Goal: Communication & Community: Answer question/provide support

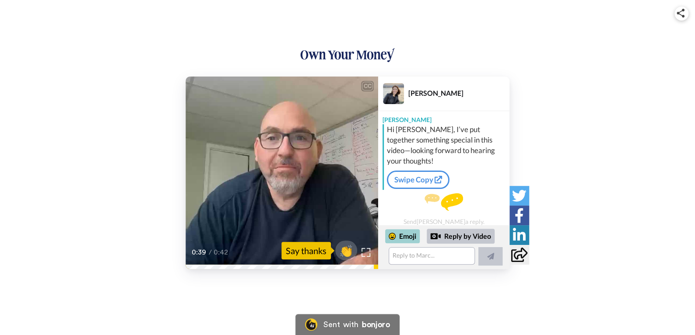
click at [389, 237] on icon at bounding box center [392, 236] width 7 height 7
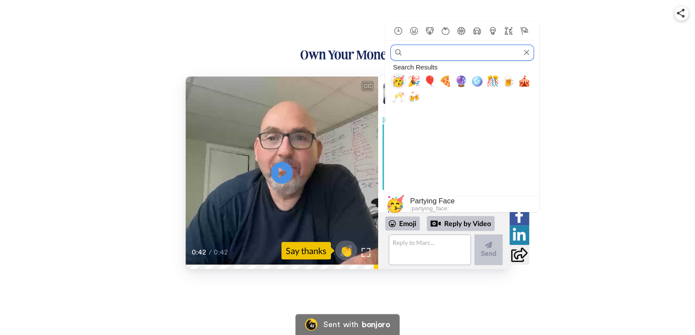
click at [398, 79] on span "🥳" at bounding box center [398, 81] width 13 height 12
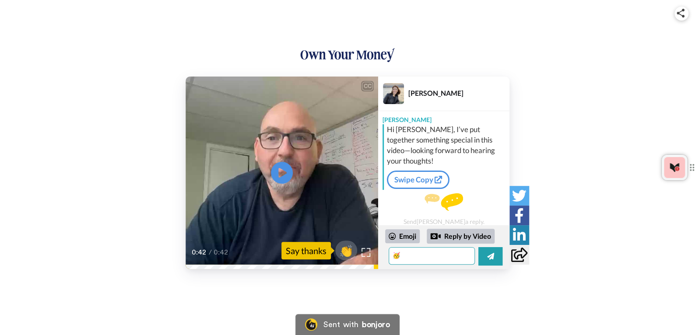
drag, startPoint x: 505, startPoint y: 152, endPoint x: 505, endPoint y: 109, distance: 42.9
click at [507, 105] on div "[PERSON_NAME] [PERSON_NAME] Hi [PERSON_NAME], I’ve put together something speci…" at bounding box center [443, 173] width 131 height 193
drag, startPoint x: 432, startPoint y: 261, endPoint x: 376, endPoint y: 258, distance: 55.7
click at [377, 259] on div "CC Play/Pause 0:42 / 0:42 👏 Say thanks [PERSON_NAME] [PERSON_NAME] Hi [PERSON_N…" at bounding box center [348, 173] width 324 height 193
click at [429, 257] on textarea "🥳" at bounding box center [432, 256] width 86 height 18
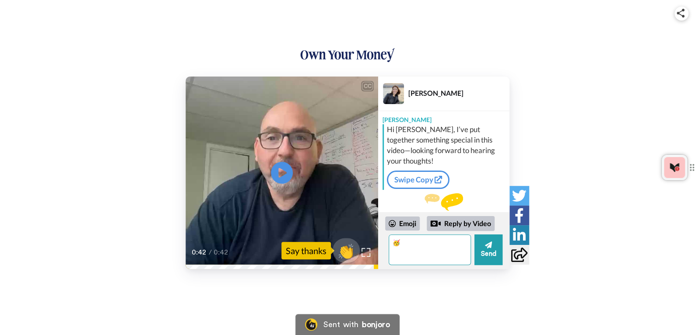
drag, startPoint x: 452, startPoint y: 247, endPoint x: 353, endPoint y: 244, distance: 98.6
click at [354, 245] on div "CC Play/Pause 0:42 / 0:42 👏 Say thanks [PERSON_NAME] [PERSON_NAME] Hi [PERSON_N…" at bounding box center [348, 173] width 324 height 193
click at [441, 258] on textarea "🥳 Loved the singing! hehehe.. Thank you! I will respond back as soon as I get a…" at bounding box center [430, 250] width 82 height 31
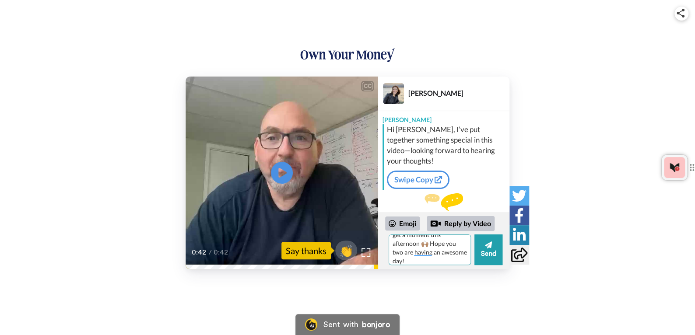
type textarea "🥳 Loved the singing! hehehe.. Thank you! I will respond back as soon as I get a…"
click at [473, 261] on div "🥳 Loved the singing! hehehe.. Thank you! I will respond back as soon as I get a…" at bounding box center [443, 250] width 117 height 31
click at [486, 255] on button "Send" at bounding box center [489, 250] width 28 height 31
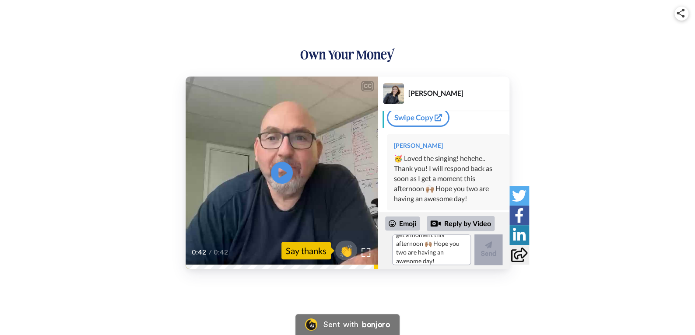
scroll to position [0, 0]
